Goal: Task Accomplishment & Management: Manage account settings

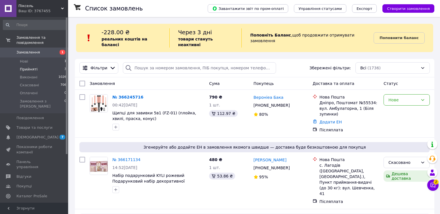
click at [41, 65] on li "Прийняті 3" at bounding box center [35, 69] width 70 height 8
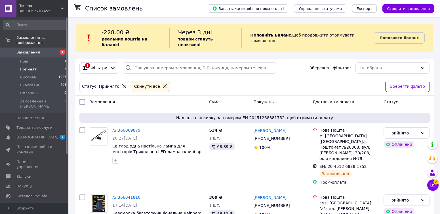
click at [30, 50] on span "Замовлення" at bounding box center [28, 52] width 24 height 5
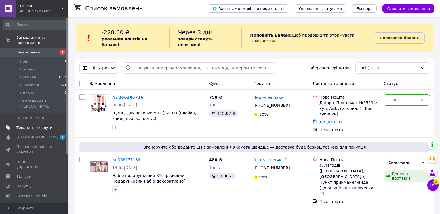
click at [47, 125] on span "Товари та послуги" at bounding box center [34, 127] width 36 height 5
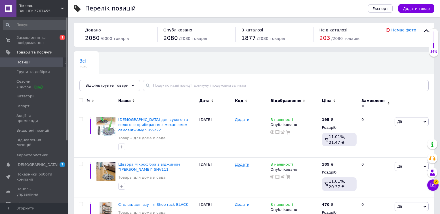
click at [130, 86] on div "Відфільтруйте товари" at bounding box center [109, 85] width 61 height 11
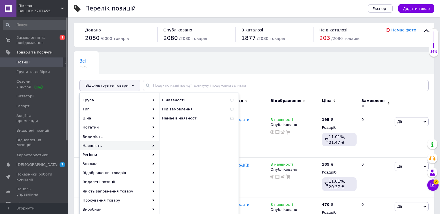
click at [153, 145] on use at bounding box center [153, 146] width 2 height 3
click at [200, 103] on div "В наявності 1883" at bounding box center [198, 100] width 79 height 9
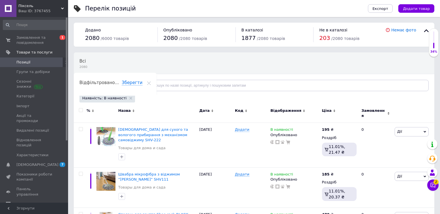
click at [123, 87] on div "Відфільтруйте товари" at bounding box center [109, 85] width 61 height 11
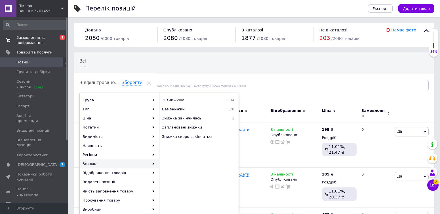
click at [55, 35] on span "0 1" at bounding box center [60, 40] width 16 height 10
